Goal: Find specific page/section: Find specific page/section

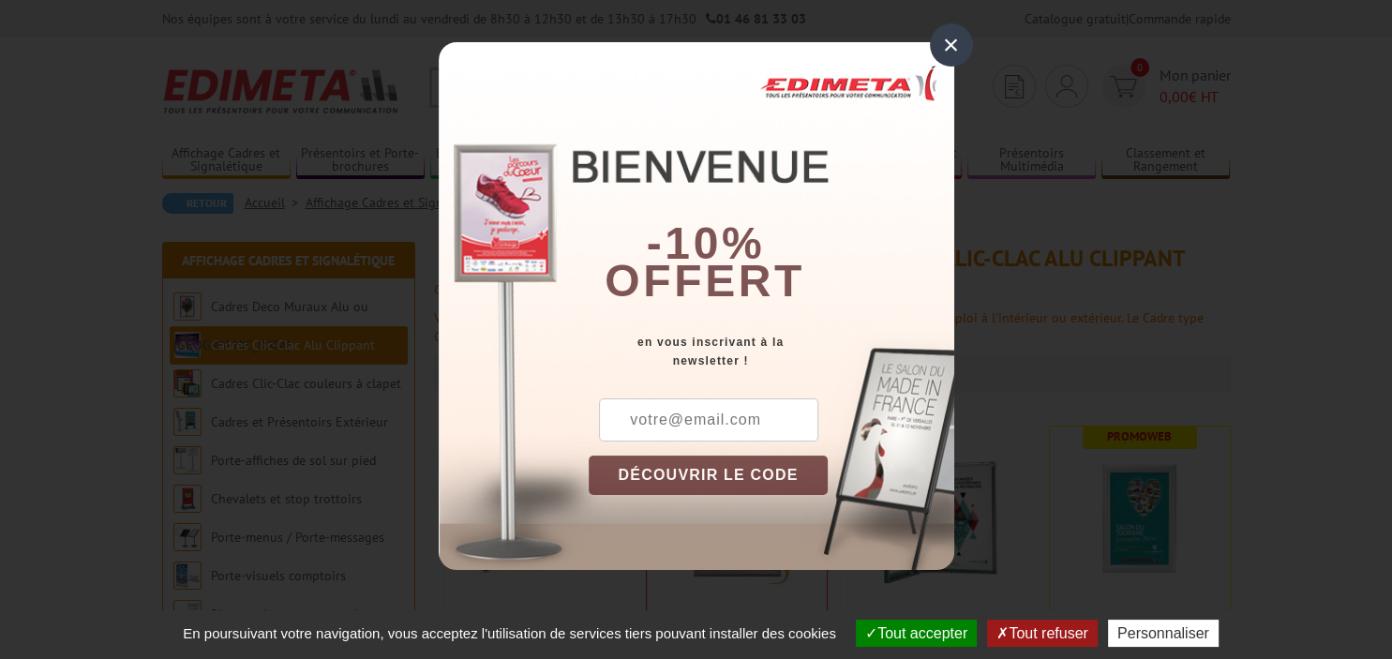
click at [955, 49] on div "×" at bounding box center [951, 44] width 43 height 43
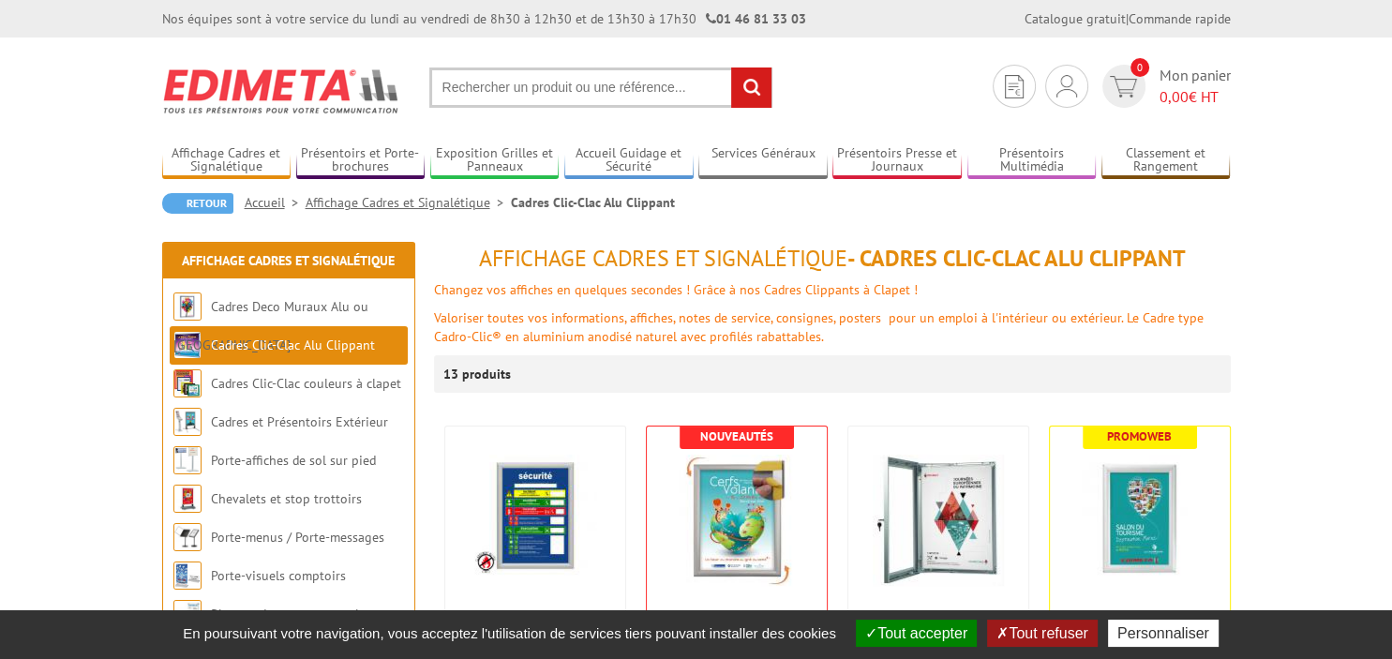
click at [486, 84] on input "text" at bounding box center [600, 87] width 343 height 40
type input "22x22"
click at [731, 67] on input "rechercher" at bounding box center [751, 87] width 40 height 40
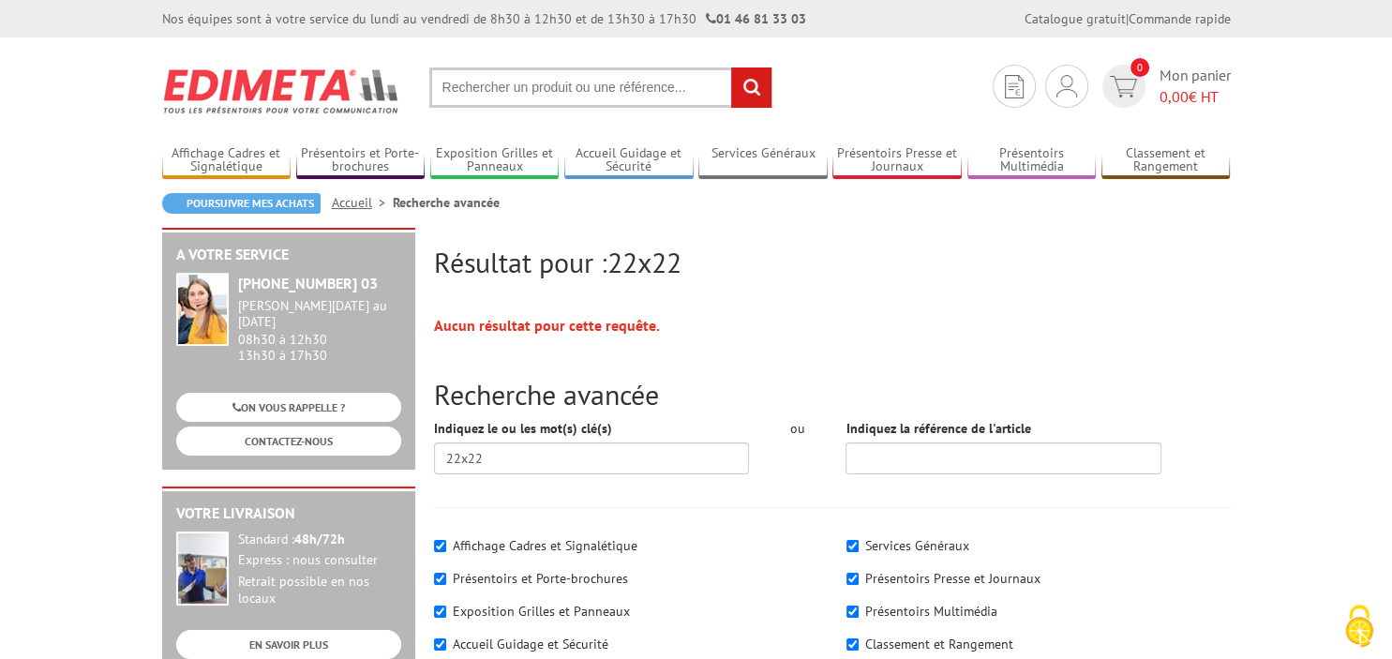
click at [455, 94] on input "text" at bounding box center [600, 87] width 343 height 40
type input "CADRE ééXéé CM BOIS"
click at [731, 67] on input "rechercher" at bounding box center [751, 87] width 40 height 40
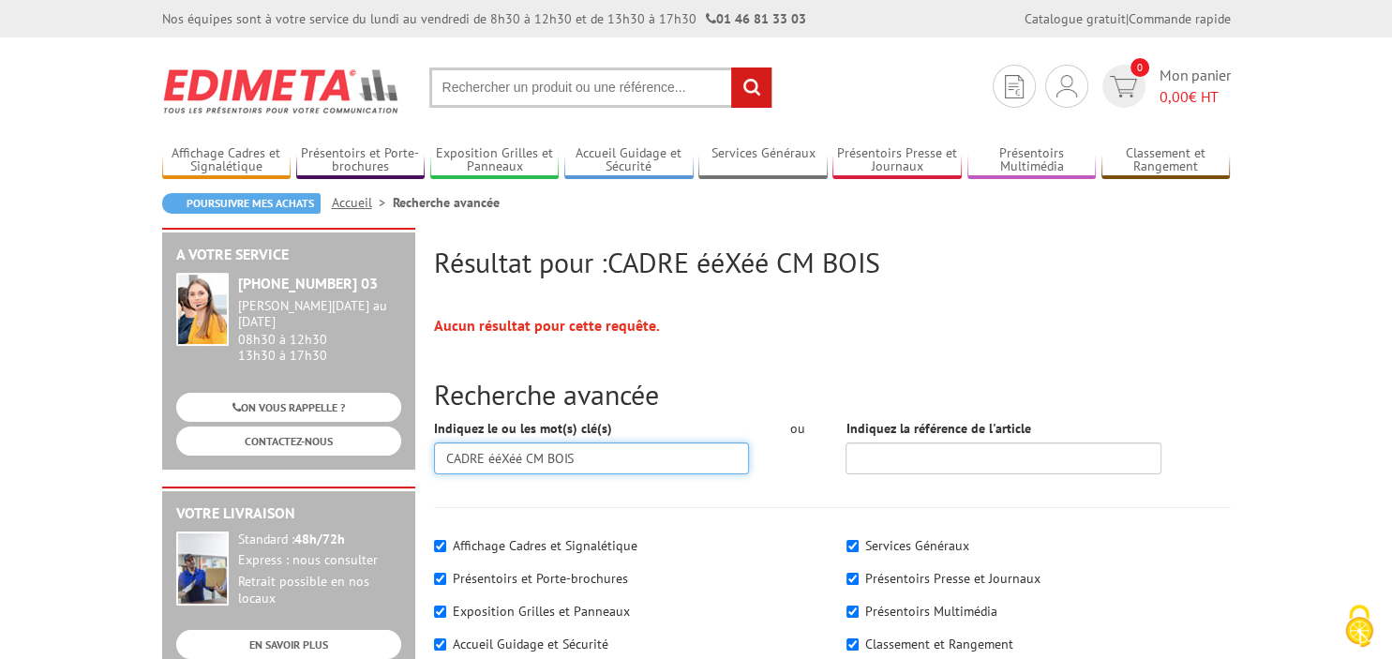
drag, startPoint x: 520, startPoint y: 456, endPoint x: 486, endPoint y: 460, distance: 33.9
click at [486, 460] on input "CADRE ééXéé CM BOIS" at bounding box center [592, 458] width 316 height 32
type input "CADRE 22X22 CM BOIS"
click at [596, 458] on input "CADRE 22X22 CM BOIS" at bounding box center [592, 458] width 316 height 32
